Goal: Find specific page/section

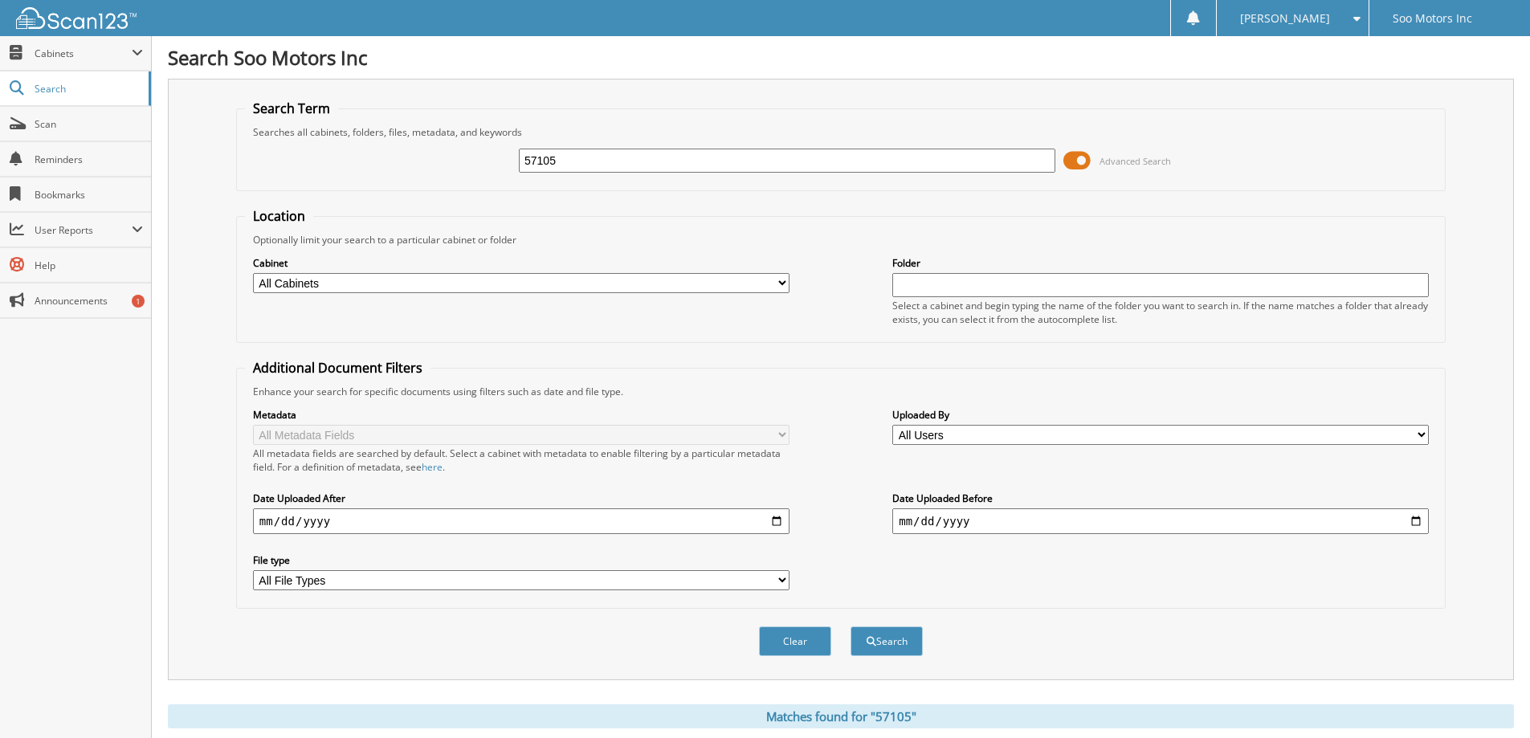
drag, startPoint x: 586, startPoint y: 160, endPoint x: 462, endPoint y: 160, distance: 123.7
click at [462, 160] on div "57105 Advanced Search" at bounding box center [841, 160] width 1192 height 43
type input "HOOD LATCH"
click at [851, 627] on button "Search" at bounding box center [887, 642] width 72 height 30
click at [73, 131] on link "Scan" at bounding box center [75, 124] width 151 height 35
